Goal: Task Accomplishment & Management: Complete application form

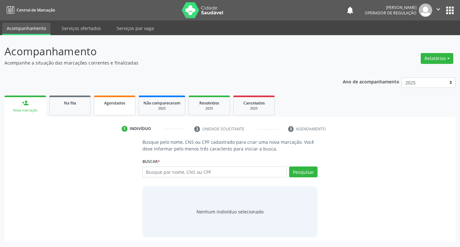
click at [106, 103] on span "Agendados" at bounding box center [114, 102] width 21 height 5
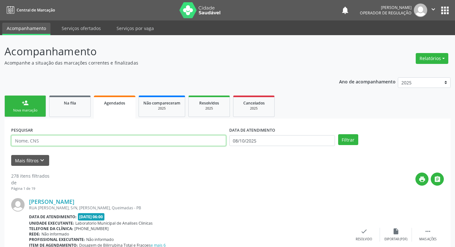
click at [51, 137] on input "text" at bounding box center [118, 140] width 215 height 11
type input "MARINA"
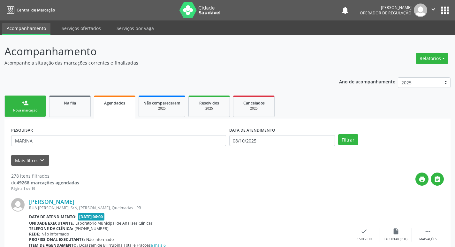
click at [22, 103] on div "person_add" at bounding box center [25, 102] width 7 height 7
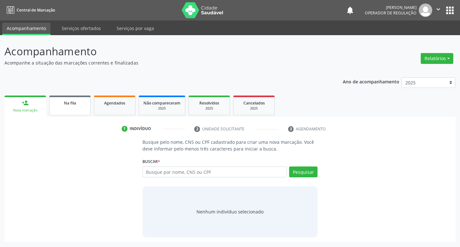
click at [77, 108] on link "Na fila" at bounding box center [70, 105] width 42 height 20
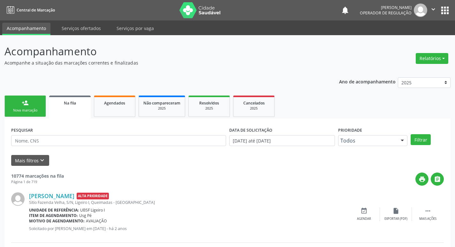
click at [20, 104] on link "person_add Nova marcação" at bounding box center [25, 105] width 42 height 21
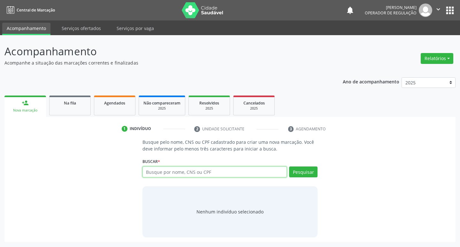
click at [157, 170] on input "text" at bounding box center [214, 171] width 145 height 11
type input "M"
click at [72, 107] on link "Na fila" at bounding box center [70, 105] width 42 height 20
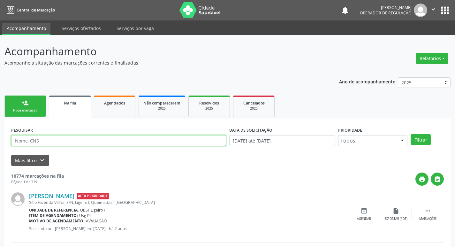
click at [61, 143] on input "text" at bounding box center [118, 140] width 215 height 11
type input "702609751467743"
click at [411, 134] on button "Filtrar" at bounding box center [421, 139] width 20 height 11
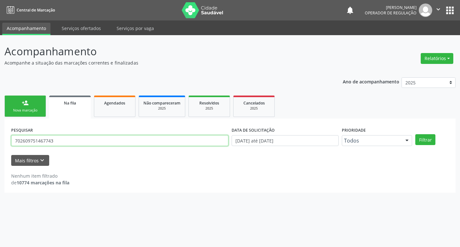
click at [70, 138] on input "702609751467743" at bounding box center [119, 140] width 217 height 11
type input "[PERSON_NAME]"
click at [415, 134] on button "Filtrar" at bounding box center [425, 139] width 20 height 11
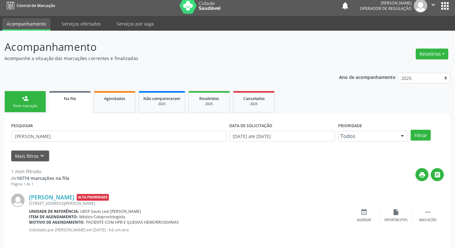
scroll to position [12, 0]
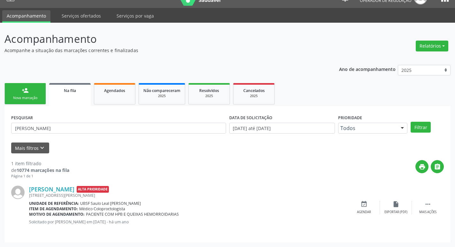
click at [33, 97] on div "Nova marcação" at bounding box center [25, 97] width 32 height 5
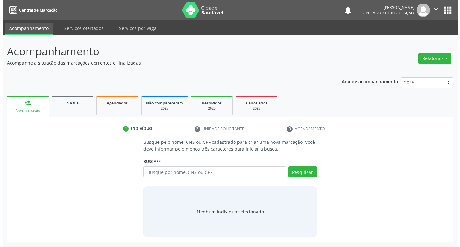
scroll to position [0, 0]
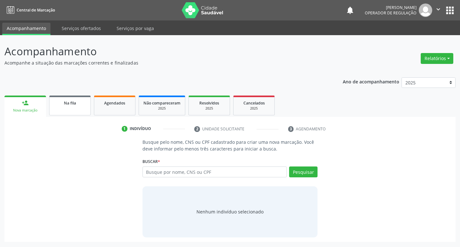
click at [68, 114] on link "Na fila" at bounding box center [70, 105] width 42 height 20
